Goal: Information Seeking & Learning: Find specific fact

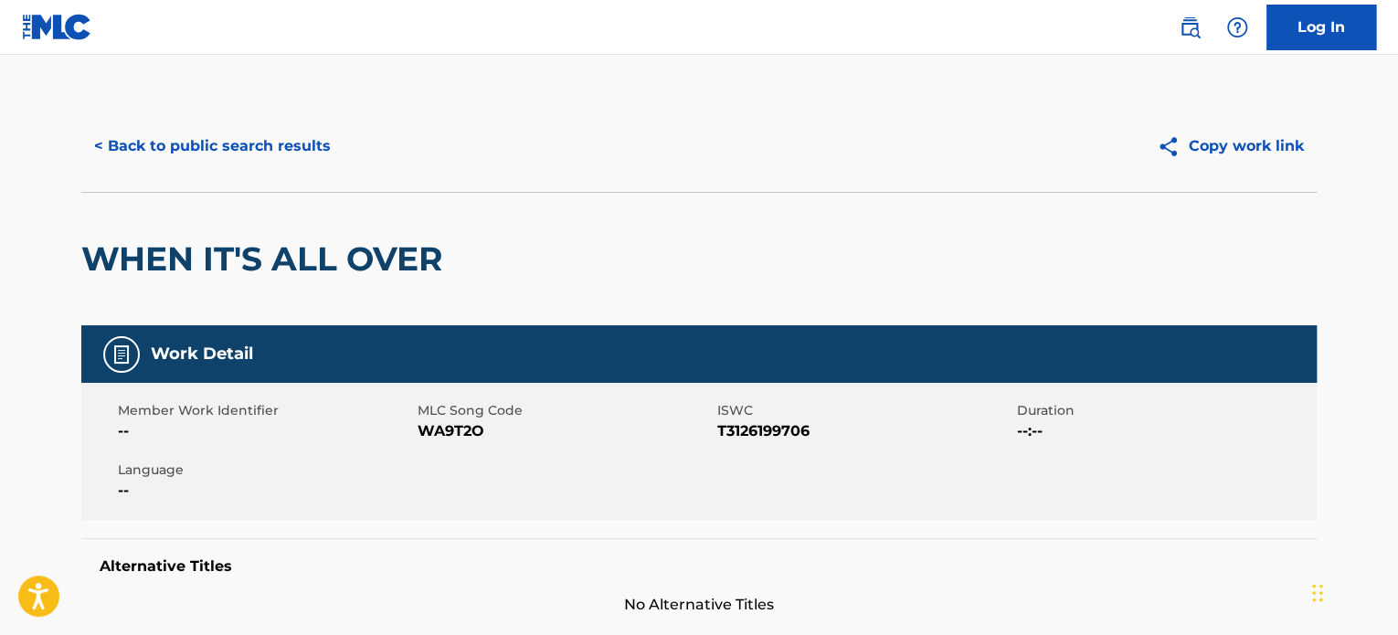
click at [205, 134] on button "< Back to public search results" at bounding box center [212, 146] width 262 height 46
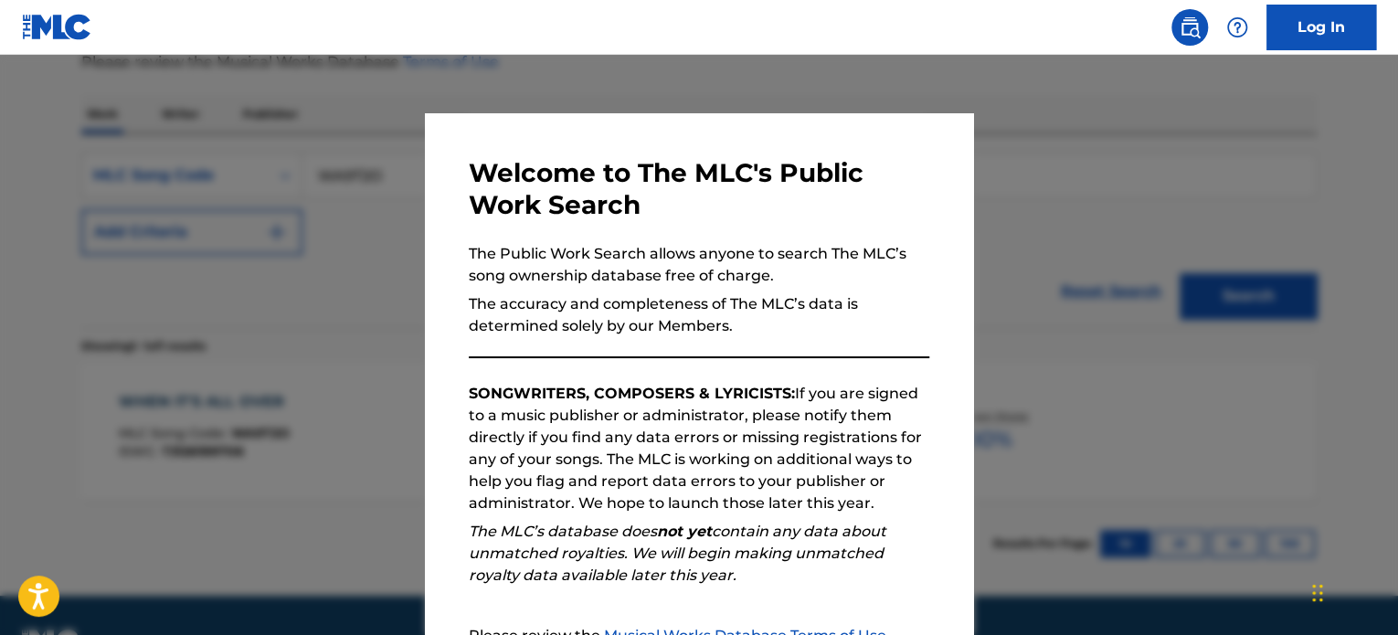
click at [815, 109] on div at bounding box center [699, 372] width 1398 height 635
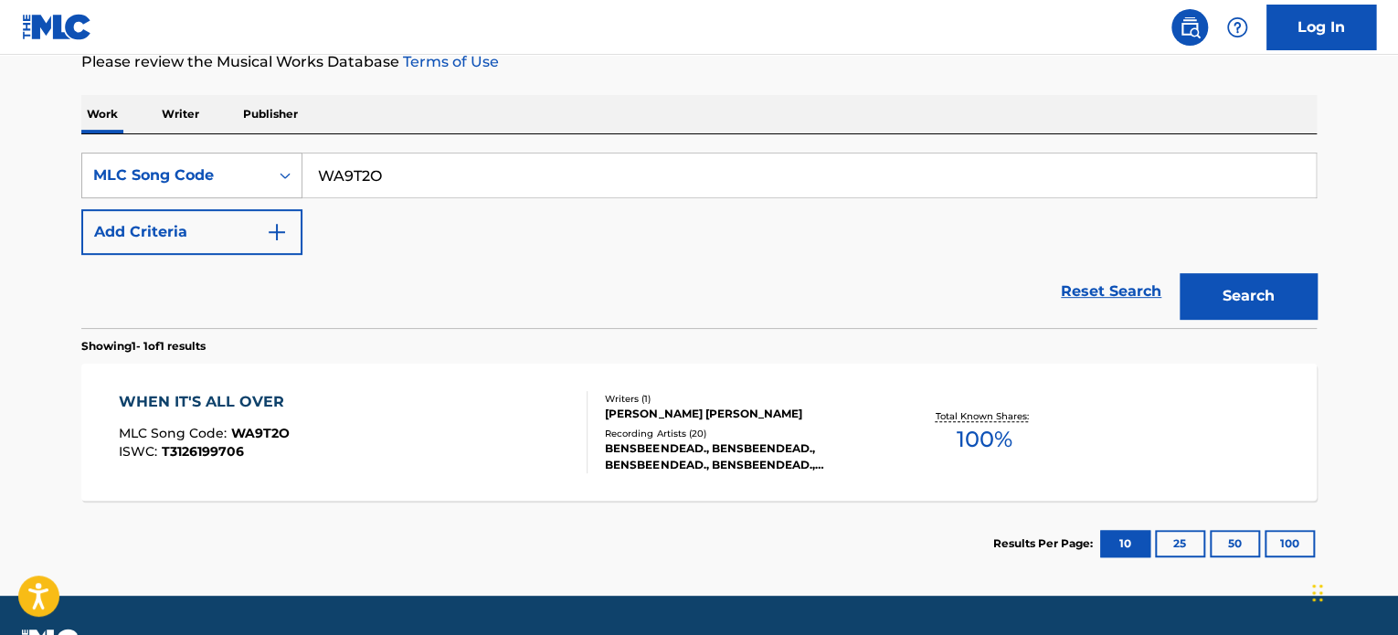
drag, startPoint x: 458, startPoint y: 190, endPoint x: 219, endPoint y: 165, distance: 239.7
click at [219, 165] on div "SearchWithCriteria28c5721a-2c8d-43e9-9aa5-f8d561a15098 MLC Song Code WA9T2O" at bounding box center [698, 176] width 1235 height 46
paste input "J21095"
type input "J21095"
click at [1228, 306] on button "Search" at bounding box center [1247, 296] width 137 height 46
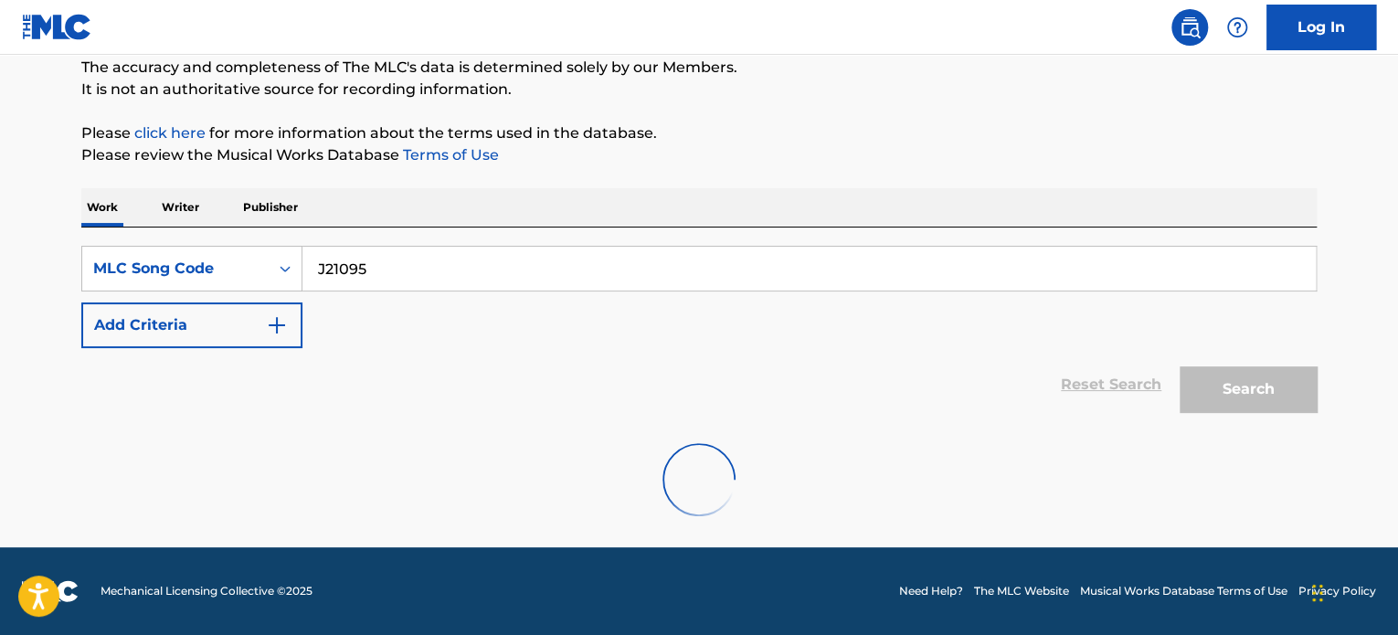
scroll to position [100, 0]
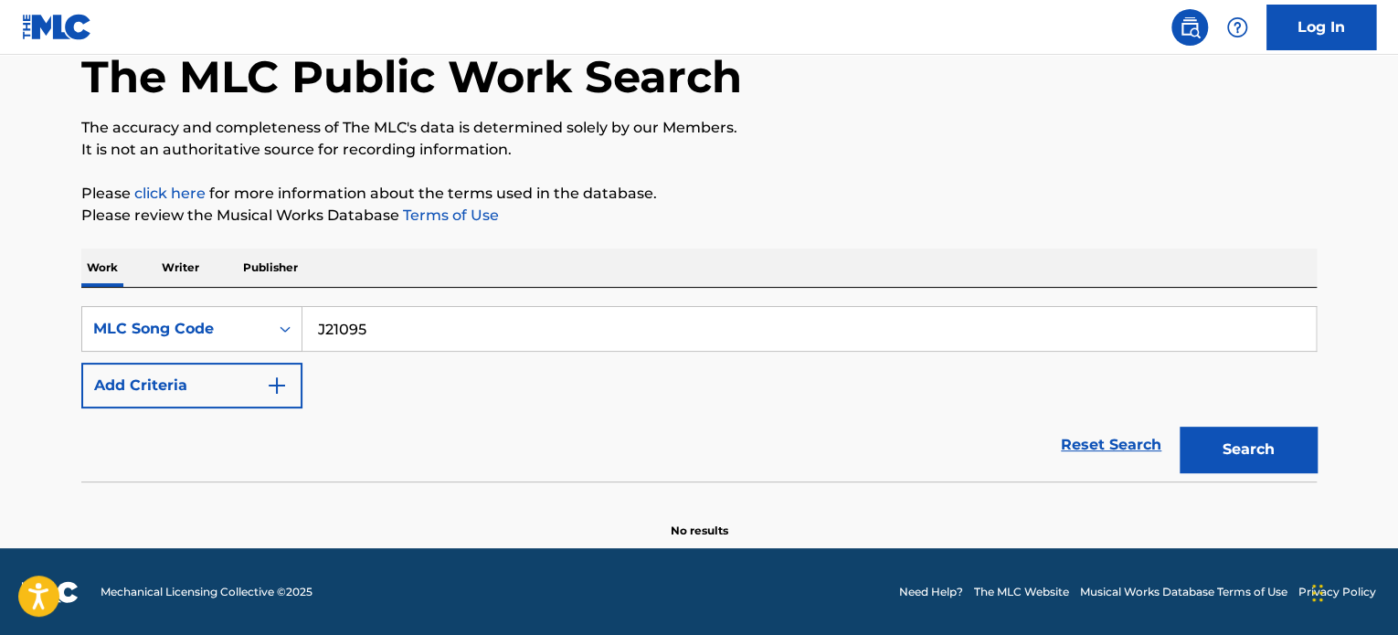
click at [1211, 451] on button "Search" at bounding box center [1247, 450] width 137 height 46
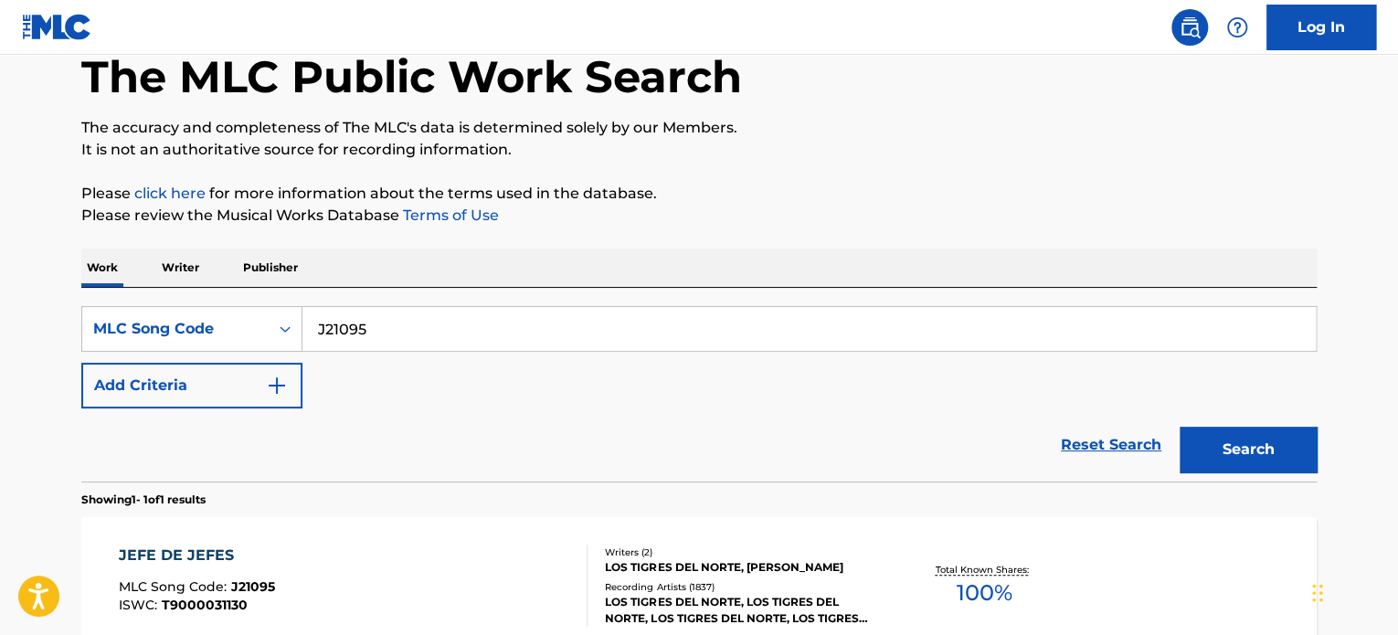
click at [201, 540] on div "JEFE DE JEFES MLC Song Code : J21095 ISWC : T9000031130 Writers ( 2 ) LOS TIGRE…" at bounding box center [698, 585] width 1235 height 137
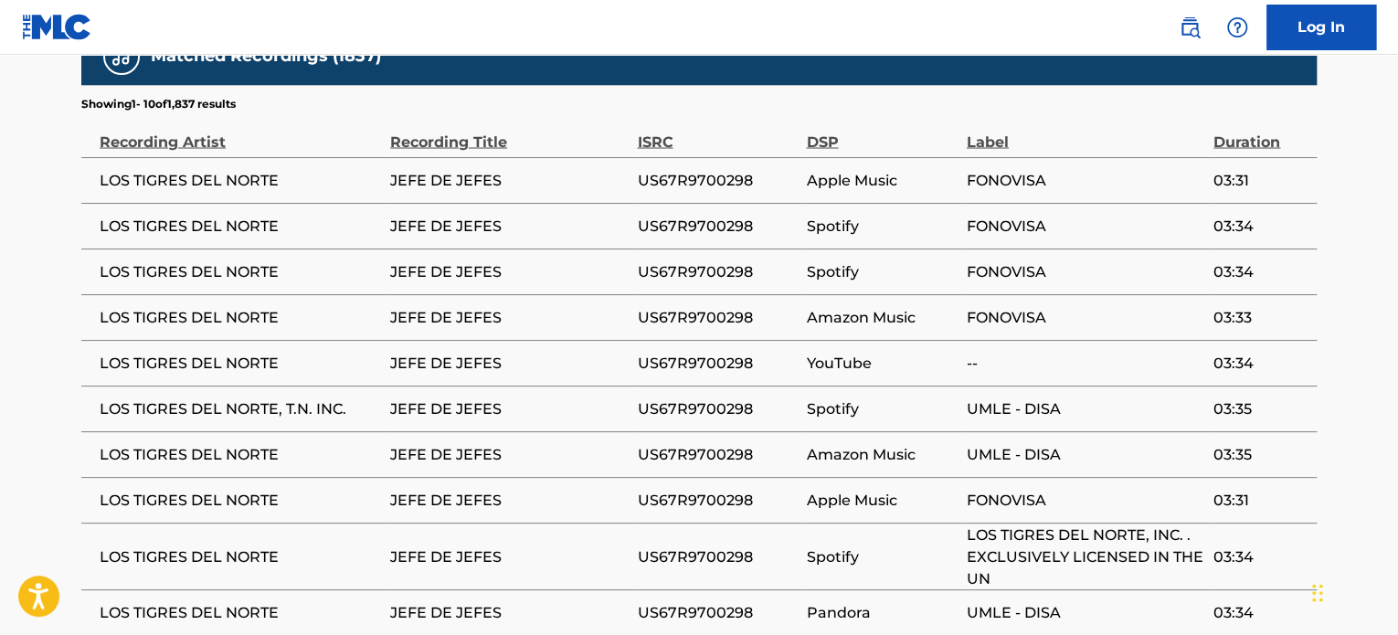
scroll to position [1644, 0]
